Goal: Task Accomplishment & Management: Complete application form

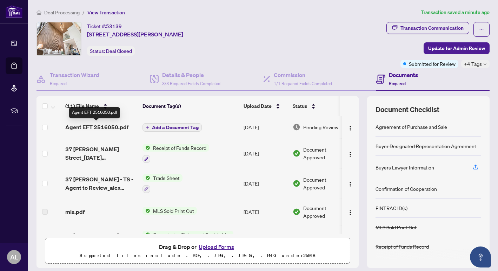
click at [121, 128] on span "Agent EFT 2516050.pdf" at bounding box center [96, 127] width 63 height 8
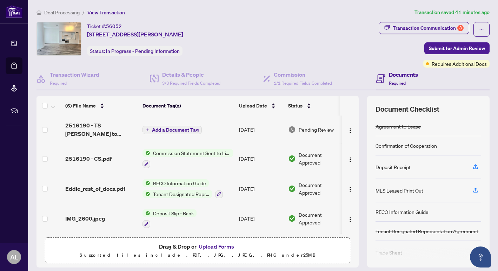
click at [165, 129] on span "Add a Document Tag" at bounding box center [175, 130] width 47 height 5
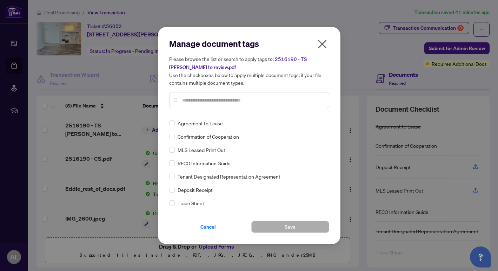
click at [208, 230] on span "Cancel" at bounding box center [207, 227] width 15 height 11
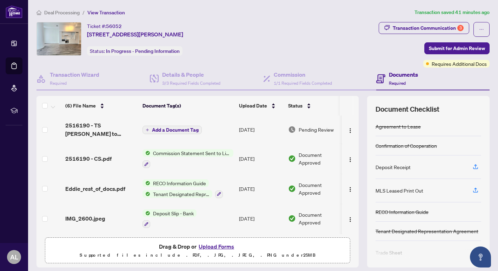
click at [106, 125] on span "2516190 - TS [PERSON_NAME] to review.pdf" at bounding box center [101, 129] width 72 height 17
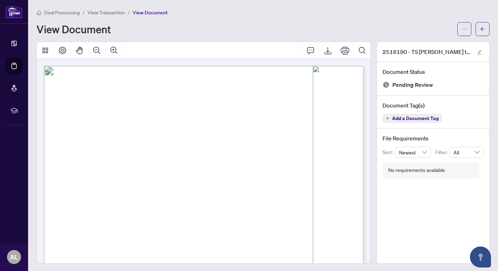
scroll to position [39, 0]
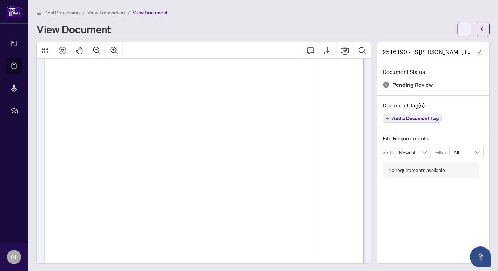
click at [461, 30] on button "button" at bounding box center [464, 29] width 14 height 14
click at [426, 45] on span "Download" at bounding box center [438, 45] width 53 height 8
click at [483, 28] on icon "arrow-left" at bounding box center [482, 29] width 5 height 5
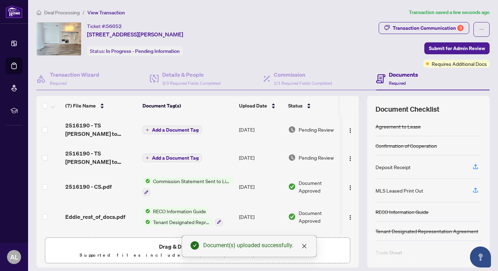
click at [186, 128] on span "Add a Document Tag" at bounding box center [175, 130] width 47 height 5
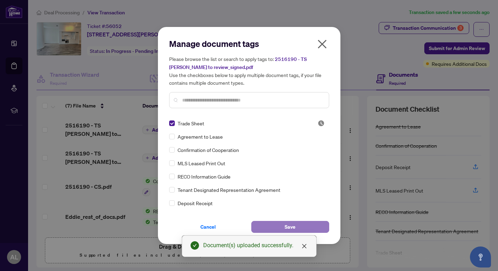
click at [275, 224] on button "Save" at bounding box center [290, 227] width 78 height 12
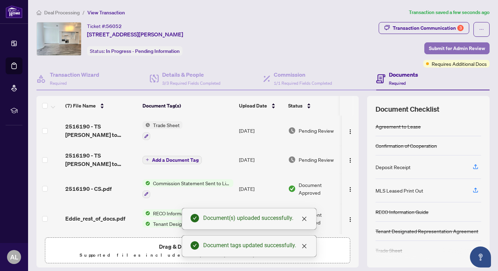
click at [442, 49] on span "Submit for Admin Review" at bounding box center [457, 48] width 56 height 11
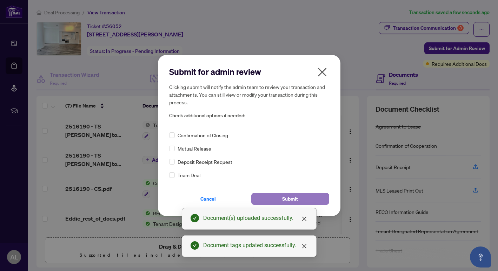
click at [282, 198] on span "Submit" at bounding box center [290, 199] width 16 height 11
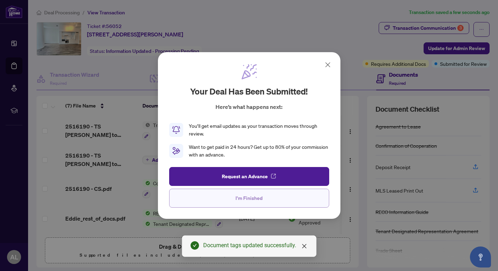
click at [228, 199] on button "I'm Finished" at bounding box center [249, 198] width 160 height 19
